Goal: Use online tool/utility: Use online tool/utility

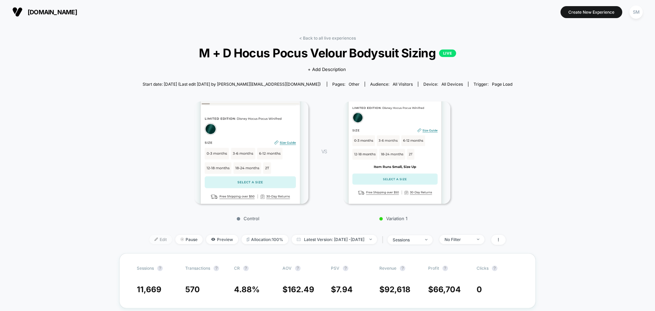
click at [153, 238] on span "Edit" at bounding box center [161, 239] width 23 height 9
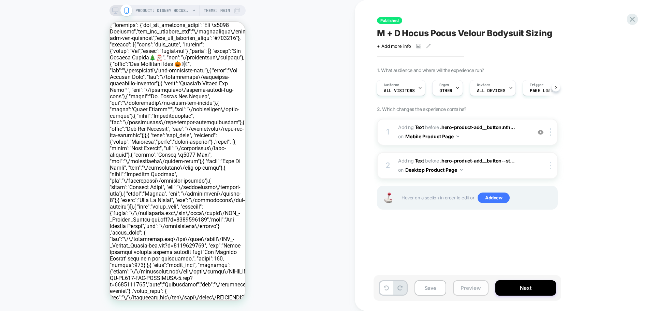
click at [473, 289] on button "Preview" at bounding box center [471, 287] width 36 height 15
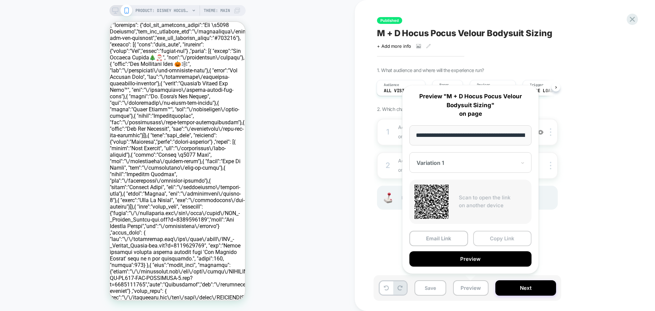
click at [497, 238] on button "Copy Link" at bounding box center [502, 238] width 59 height 15
